Goal: Task Accomplishment & Management: Use online tool/utility

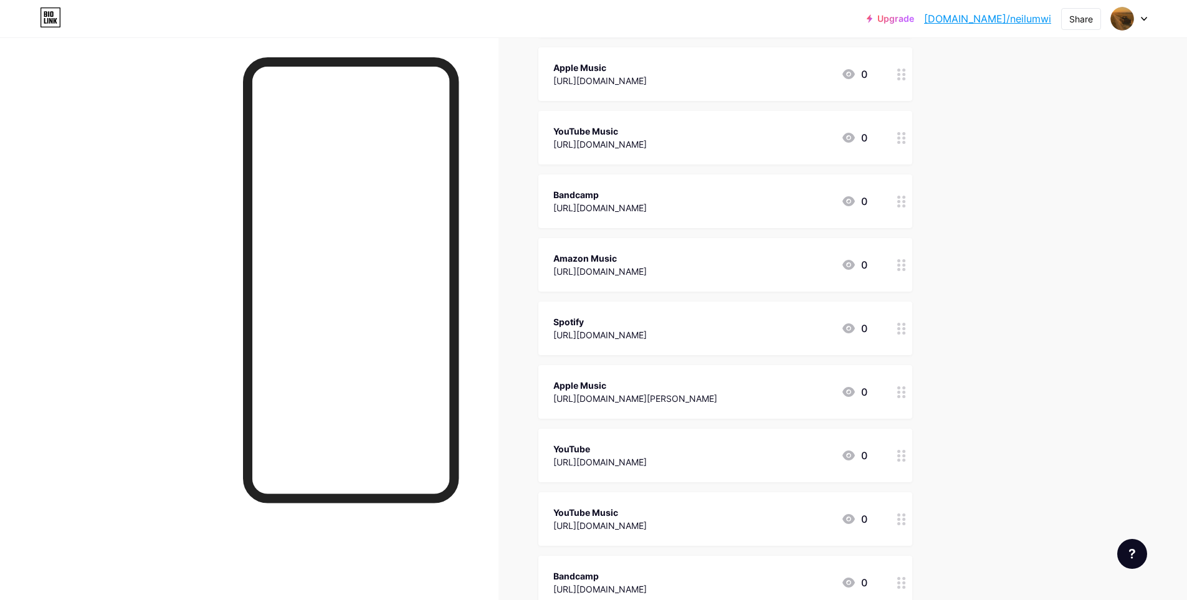
scroll to position [249, 0]
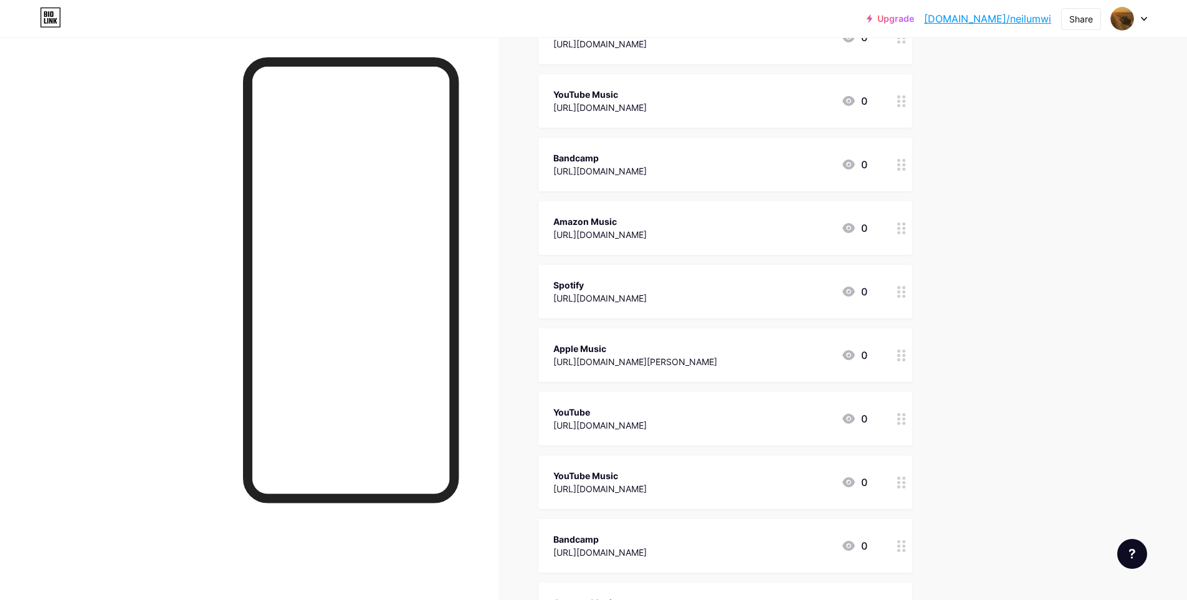
click at [647, 294] on div "[URL][DOMAIN_NAME]" at bounding box center [599, 298] width 93 height 13
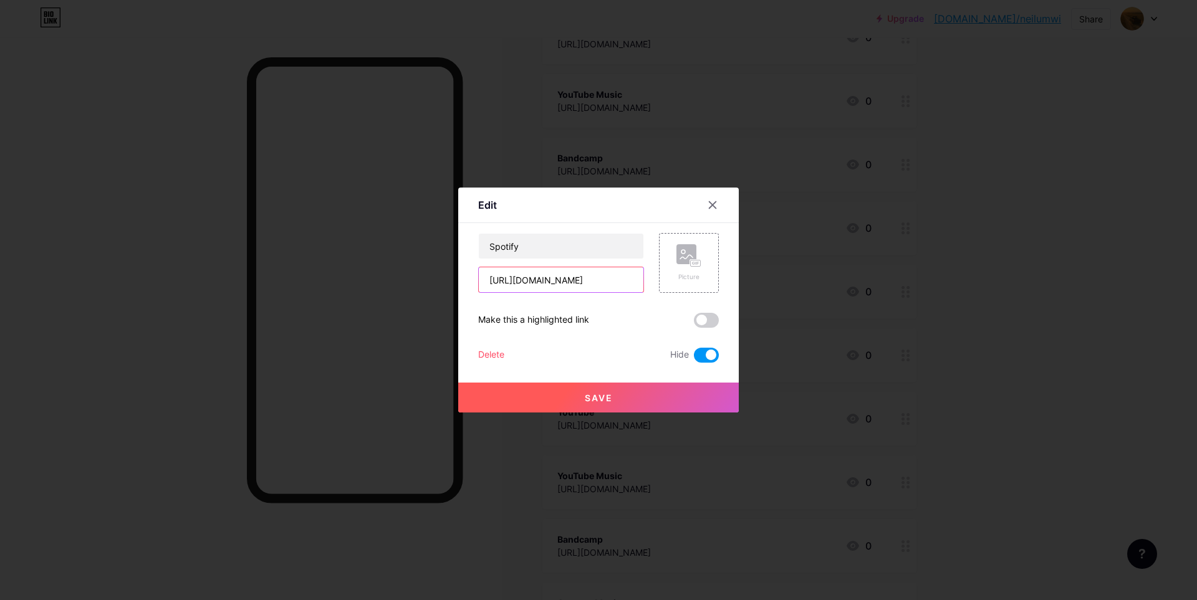
click at [587, 282] on input "[URL][DOMAIN_NAME]" at bounding box center [561, 279] width 165 height 25
click at [710, 202] on icon at bounding box center [712, 205] width 10 height 10
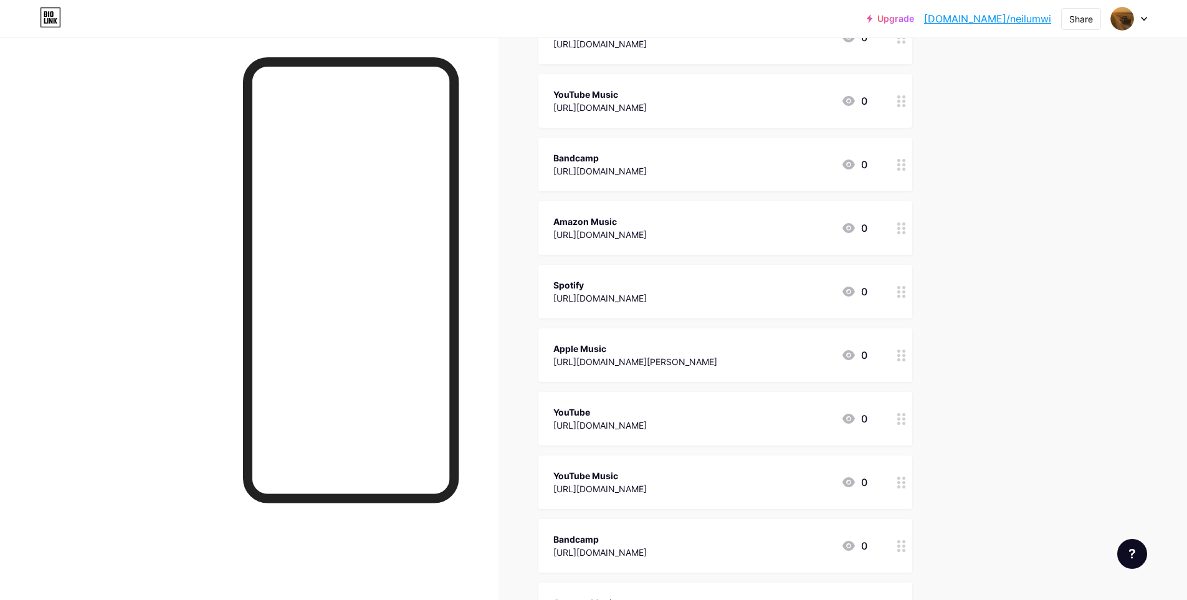
click at [712, 366] on div "[URL][DOMAIN_NAME][PERSON_NAME]" at bounding box center [635, 361] width 164 height 13
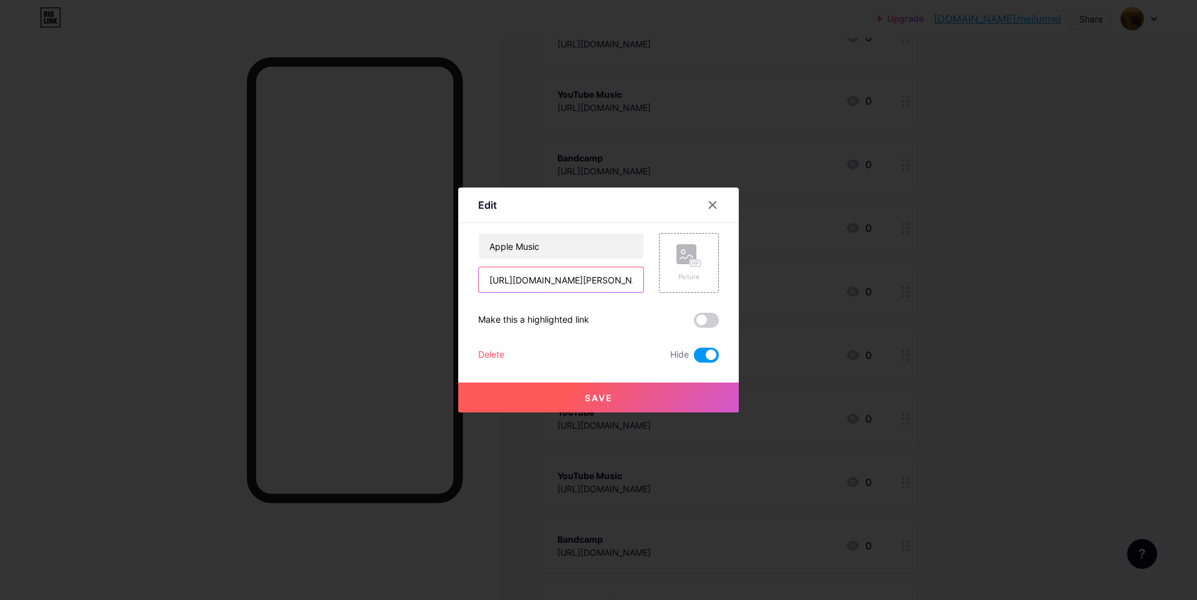
click at [598, 282] on input "[URL][DOMAIN_NAME][PERSON_NAME]" at bounding box center [561, 279] width 165 height 25
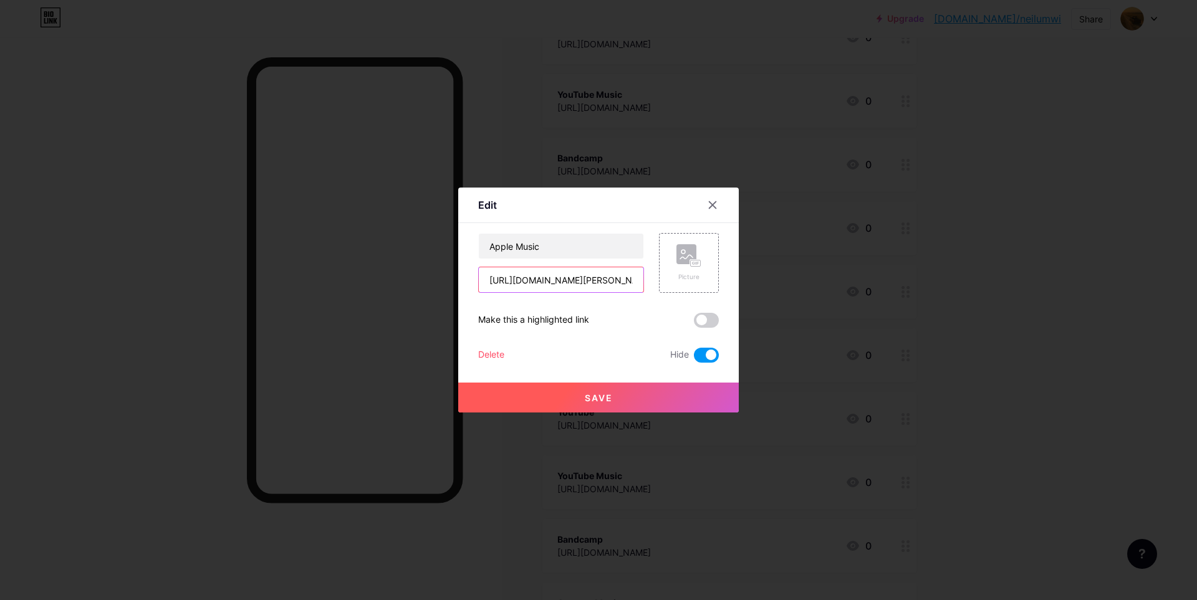
click at [598, 282] on input "[URL][DOMAIN_NAME][PERSON_NAME]" at bounding box center [561, 279] width 165 height 25
click at [709, 211] on div at bounding box center [712, 205] width 22 height 22
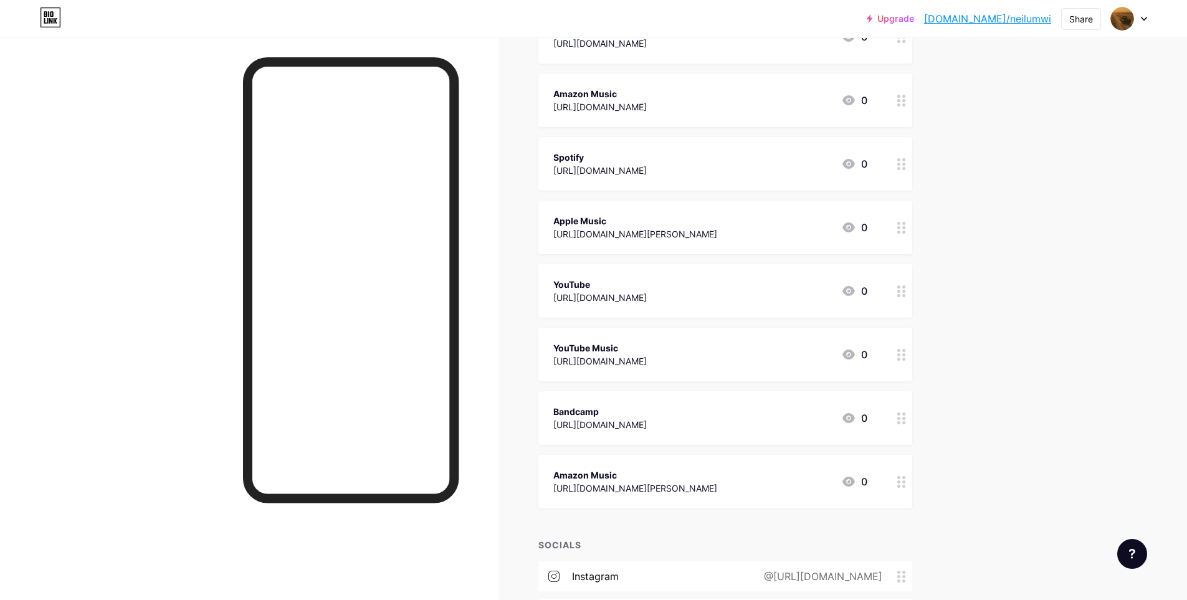
scroll to position [436, 0]
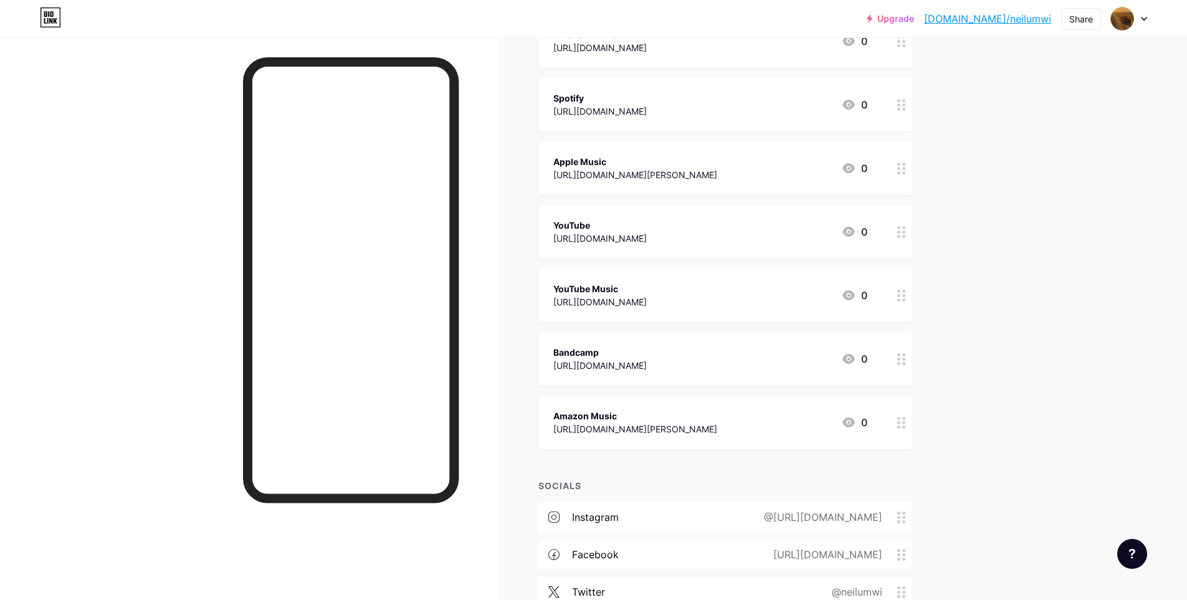
click at [629, 227] on div "YouTube" at bounding box center [599, 225] width 93 height 13
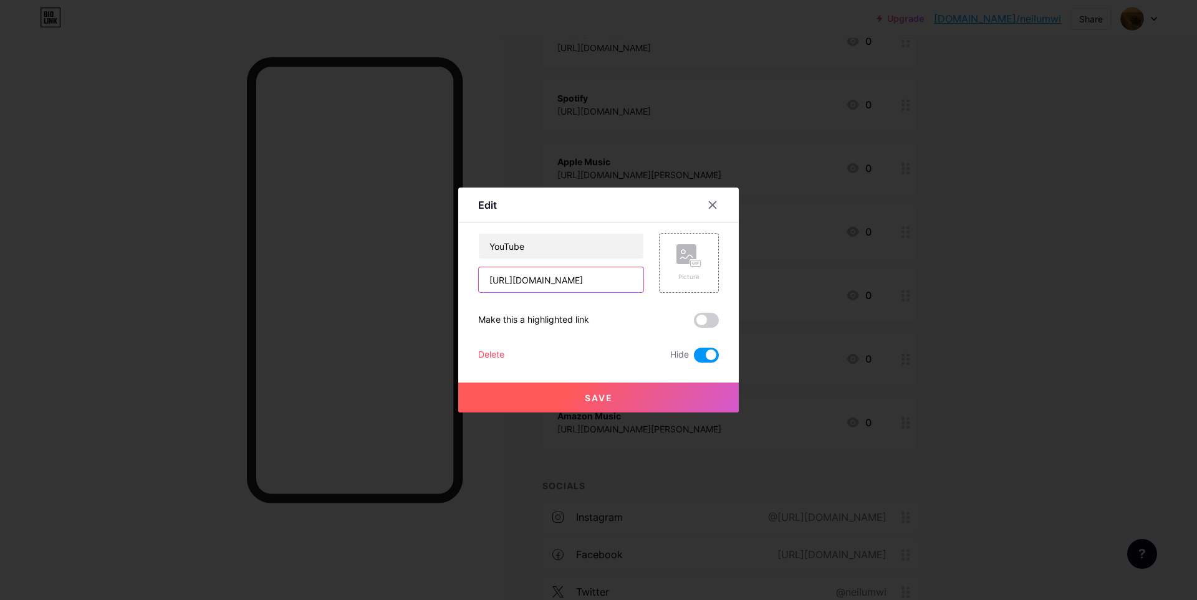
click at [596, 272] on input "[URL][DOMAIN_NAME]" at bounding box center [561, 279] width 165 height 25
click at [710, 205] on icon at bounding box center [712, 205] width 10 height 10
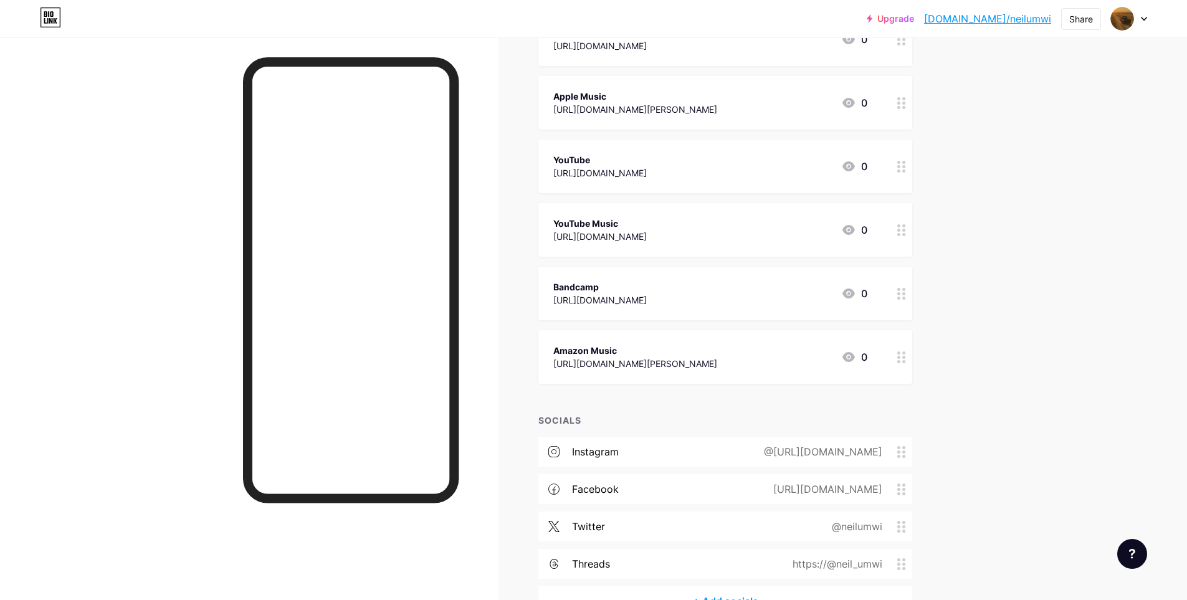
scroll to position [580, 0]
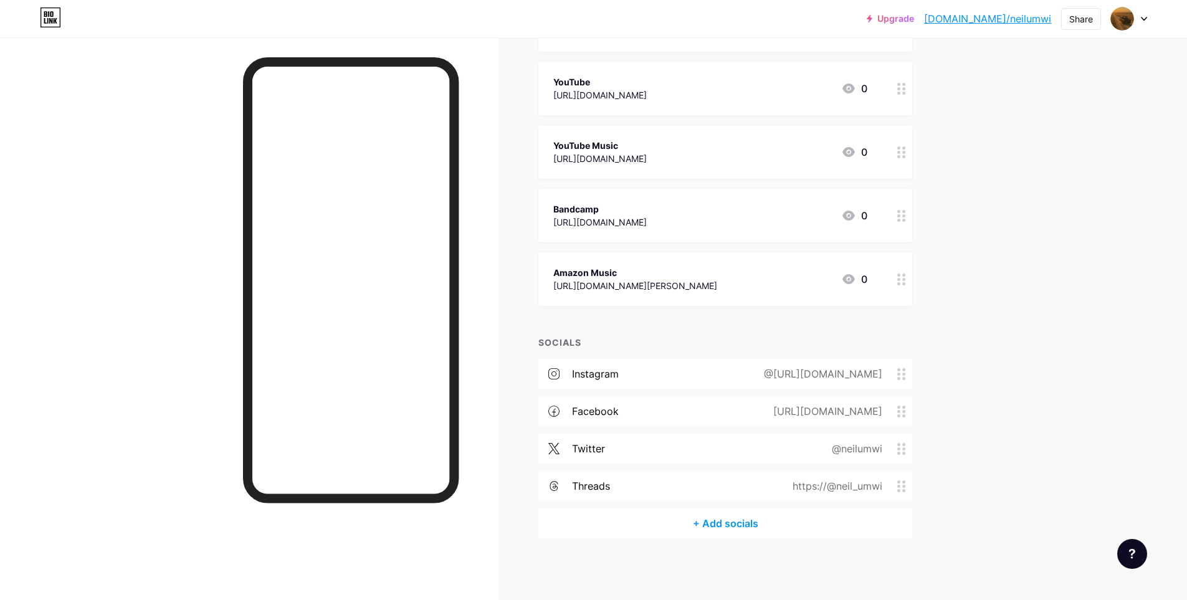
click at [647, 156] on div "[URL][DOMAIN_NAME]" at bounding box center [599, 158] width 93 height 13
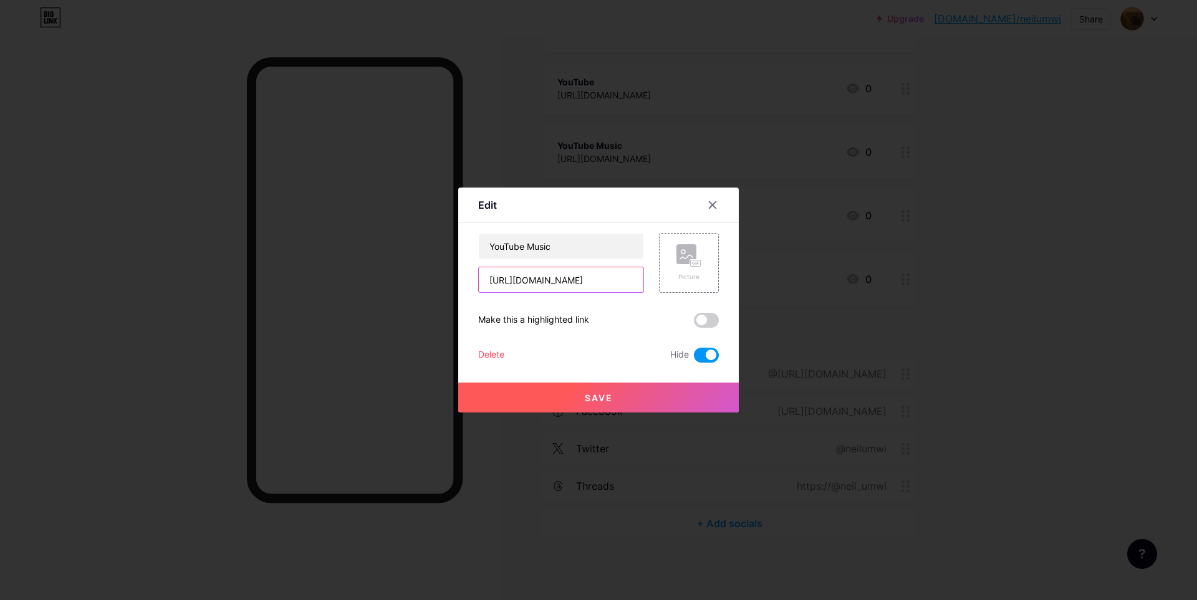
click at [584, 288] on input "[URL][DOMAIN_NAME]" at bounding box center [561, 279] width 165 height 25
click at [711, 203] on icon at bounding box center [712, 205] width 10 height 10
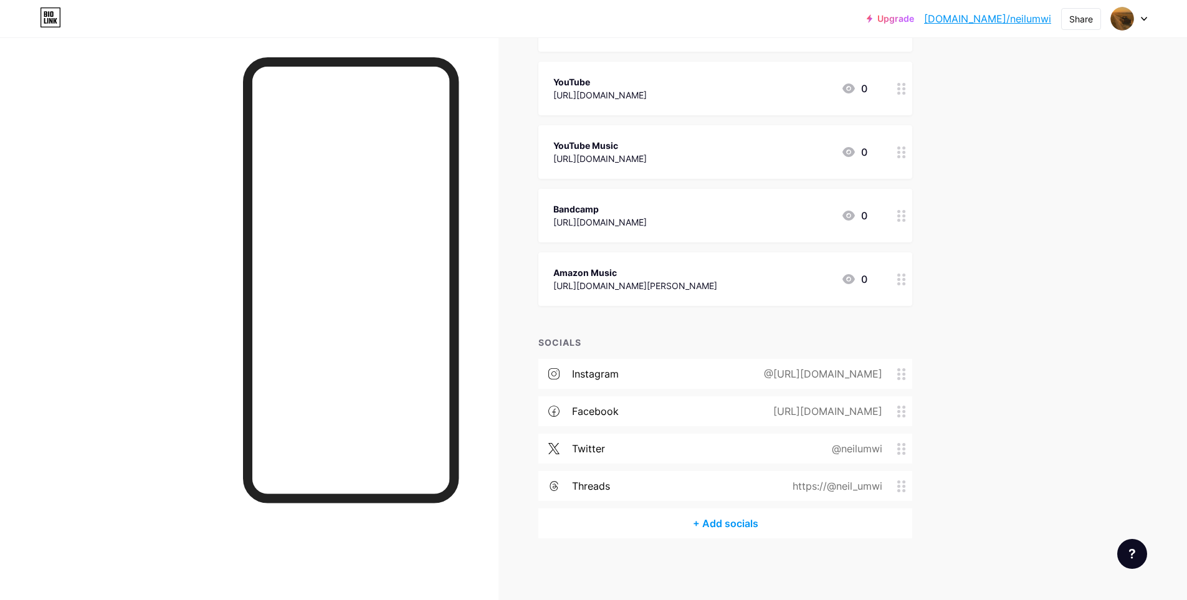
click at [628, 217] on div "[URL][DOMAIN_NAME]" at bounding box center [599, 222] width 93 height 13
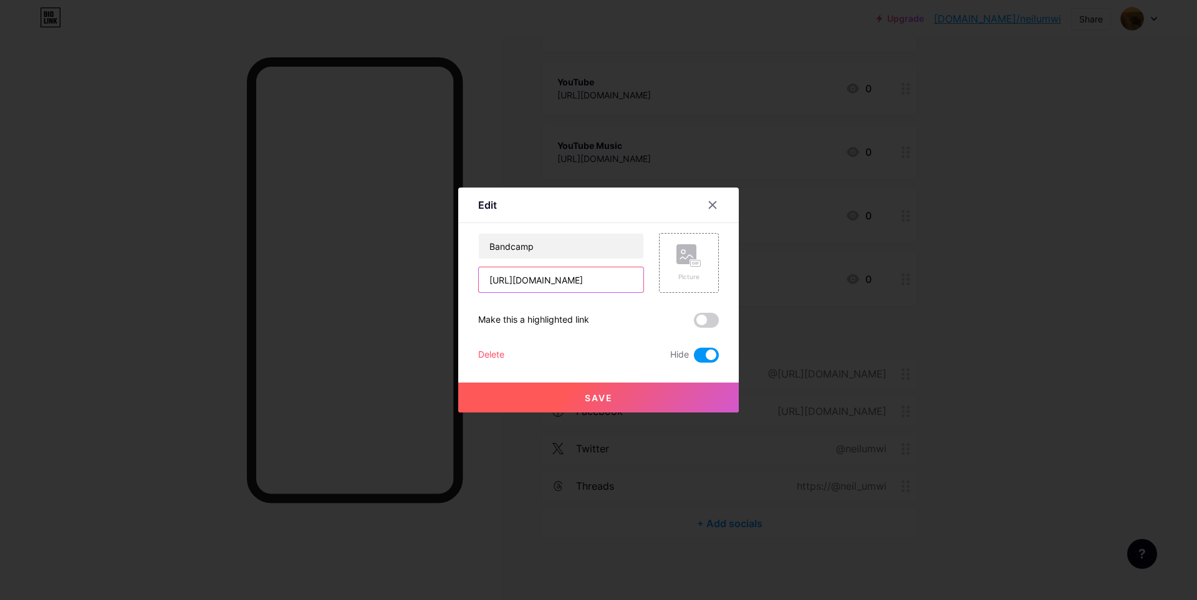
click at [571, 276] on input "[URL][DOMAIN_NAME]" at bounding box center [561, 279] width 165 height 25
click at [710, 207] on icon at bounding box center [712, 205] width 10 height 10
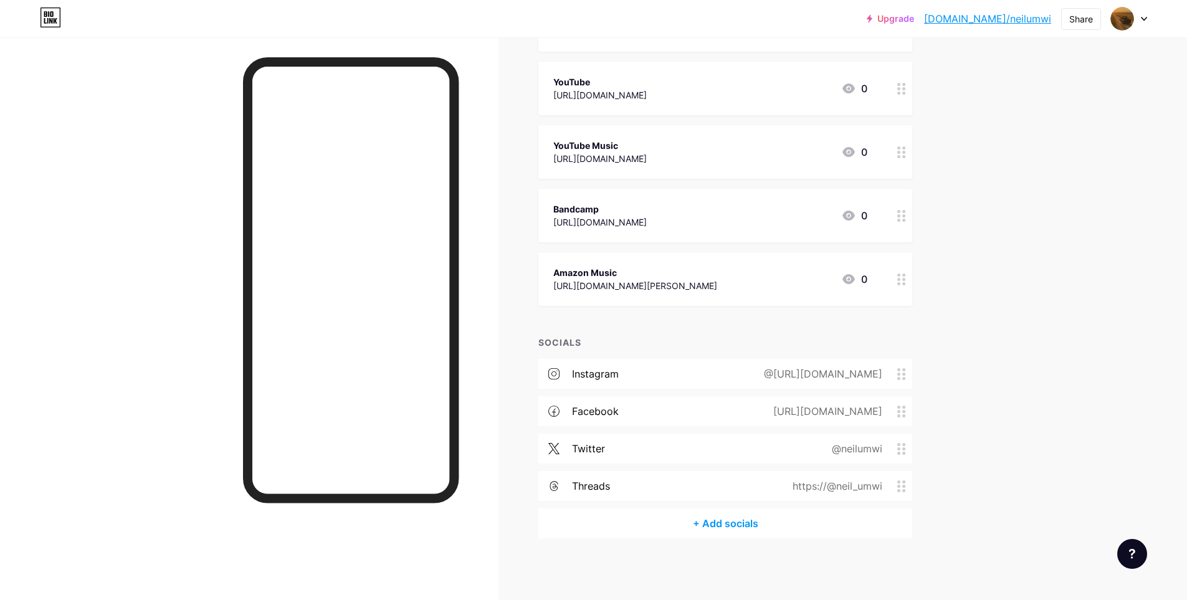
click at [655, 280] on div "[URL][DOMAIN_NAME][PERSON_NAME]" at bounding box center [635, 285] width 164 height 13
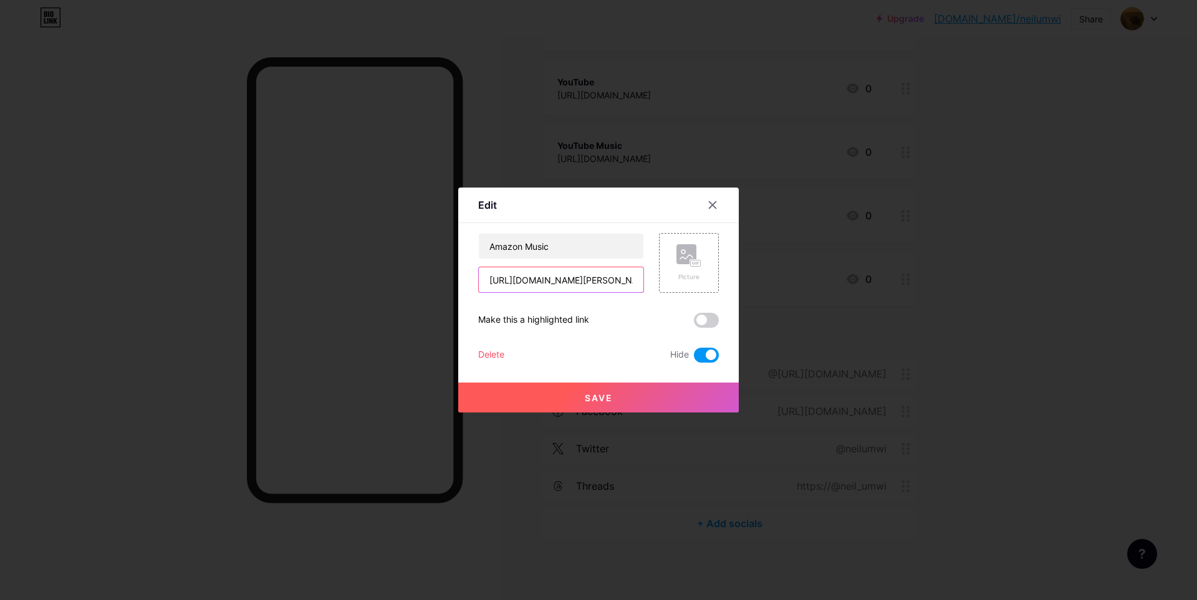
click at [533, 273] on input "[URL][DOMAIN_NAME][PERSON_NAME]" at bounding box center [561, 279] width 165 height 25
click at [707, 208] on icon at bounding box center [712, 205] width 10 height 10
